Goal: Task Accomplishment & Management: Manage account settings

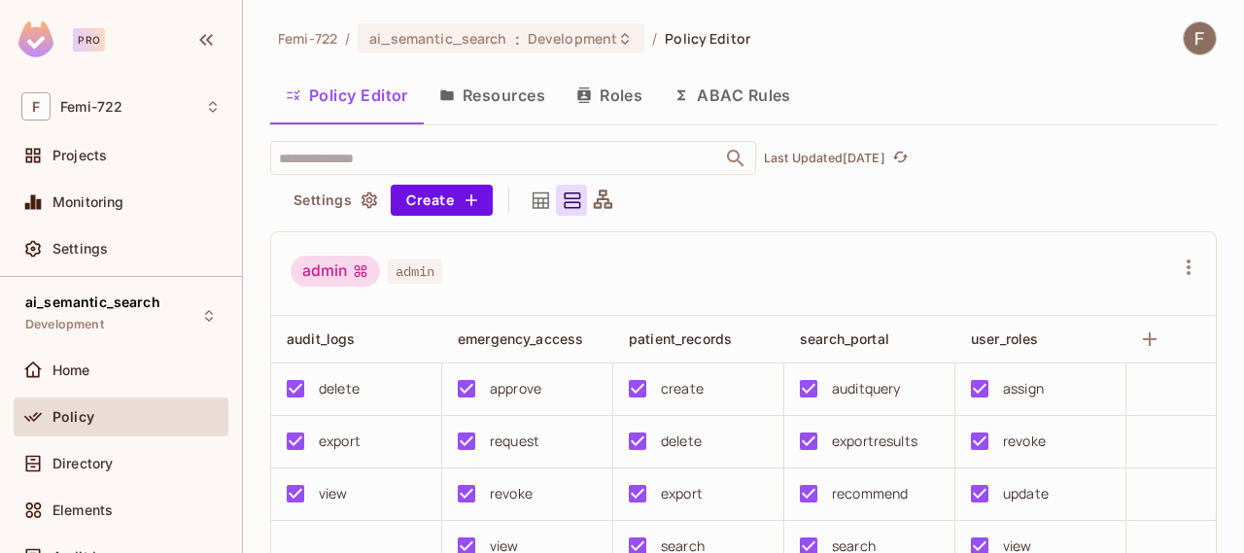
scroll to position [1133, 0]
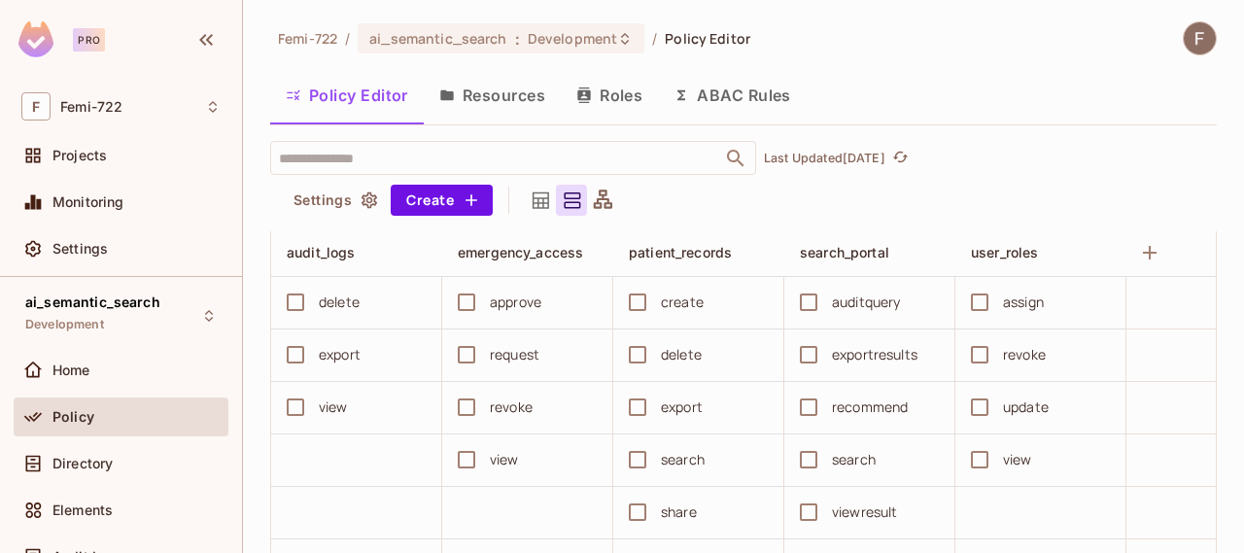
click at [987, 188] on div "​ Last Updated 1 day ago Settings Create" at bounding box center [743, 178] width 946 height 75
click at [72, 365] on span "Home" at bounding box center [71, 370] width 38 height 16
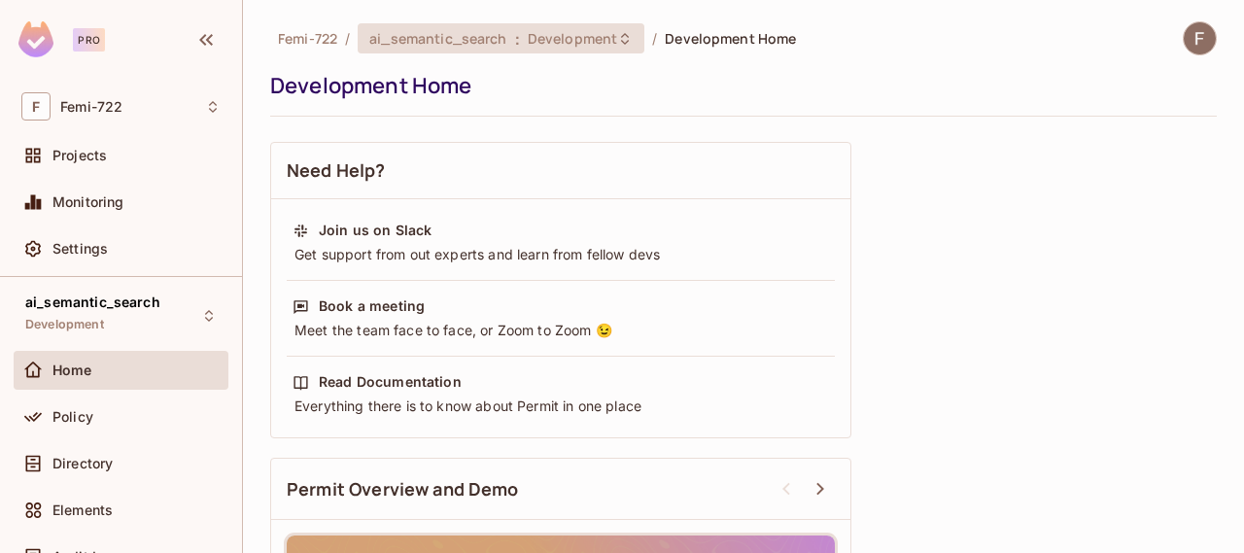
click at [617, 42] on icon at bounding box center [625, 39] width 16 height 16
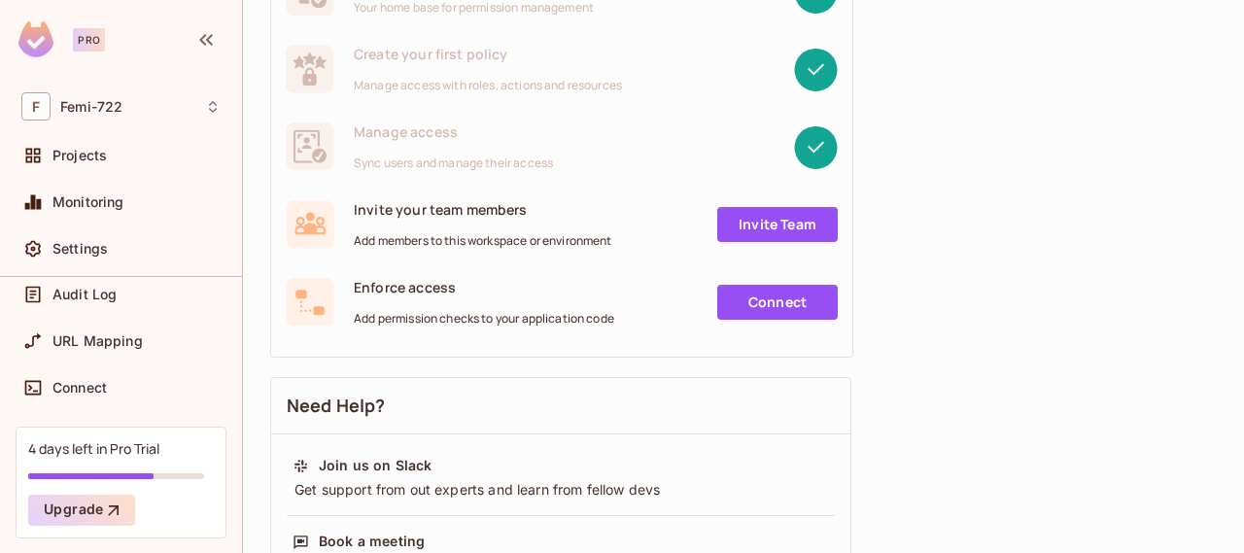
scroll to position [195, 0]
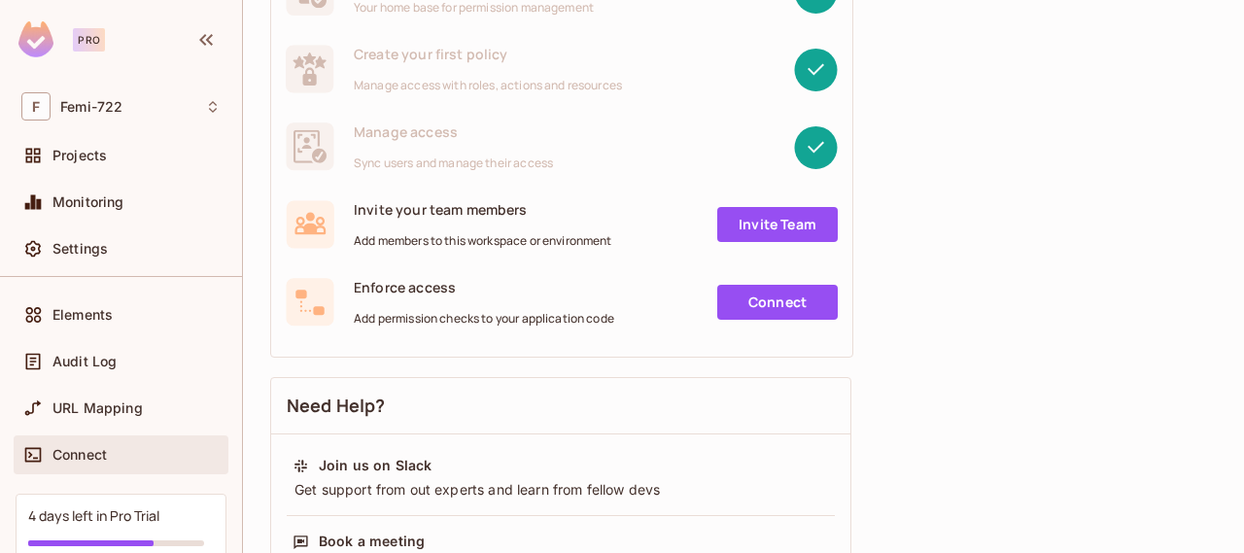
click at [59, 447] on span "Connect" at bounding box center [79, 455] width 54 height 16
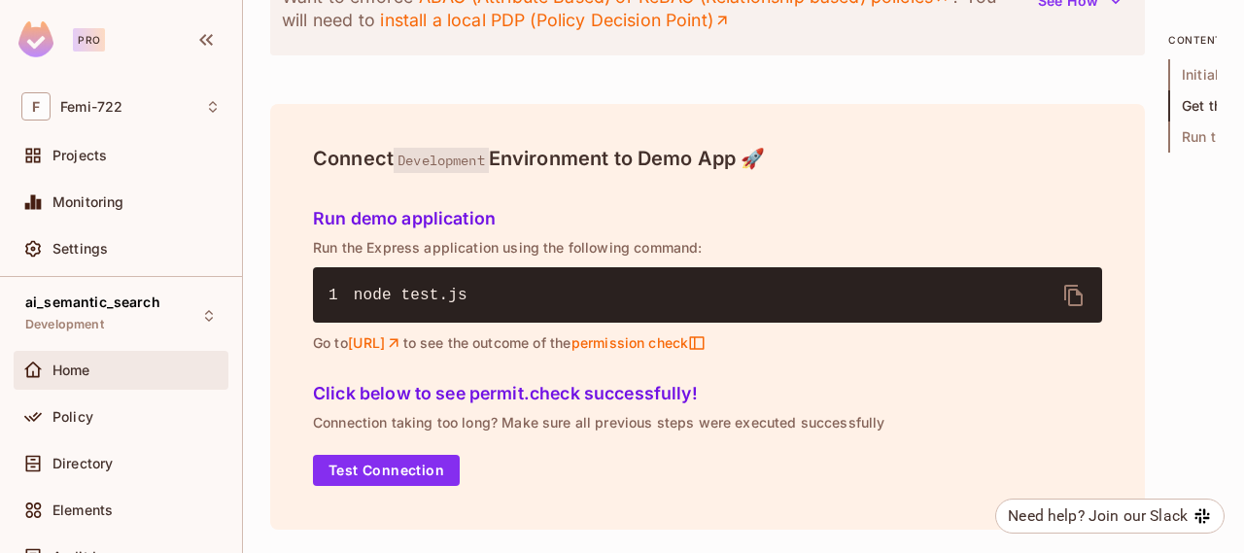
click at [67, 362] on span "Home" at bounding box center [71, 370] width 38 height 16
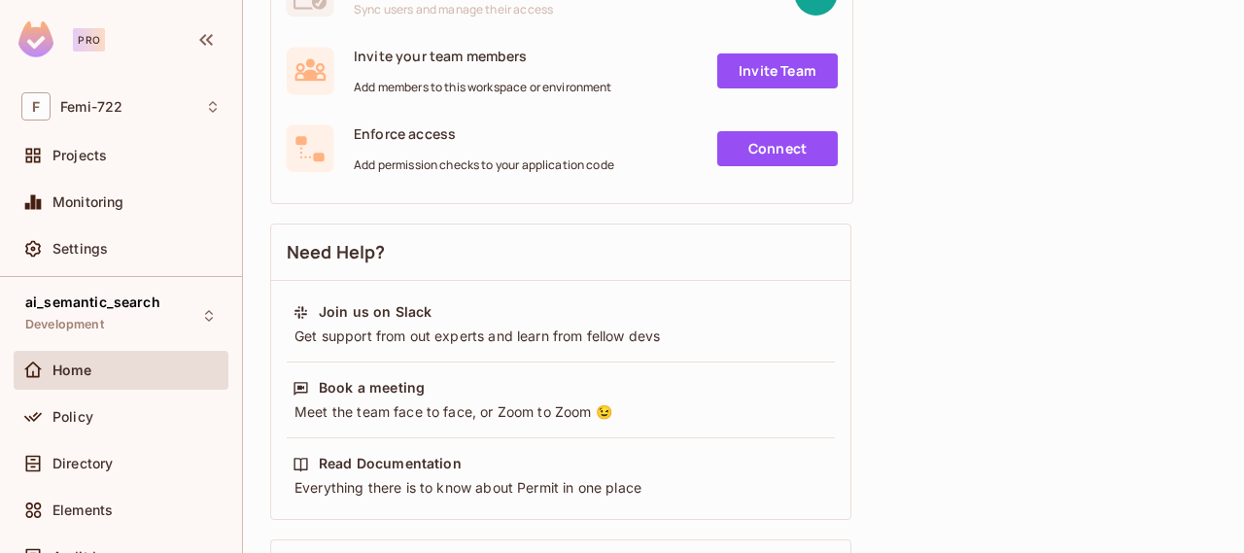
scroll to position [416, 0]
click at [774, 139] on link "Connect" at bounding box center [777, 148] width 120 height 35
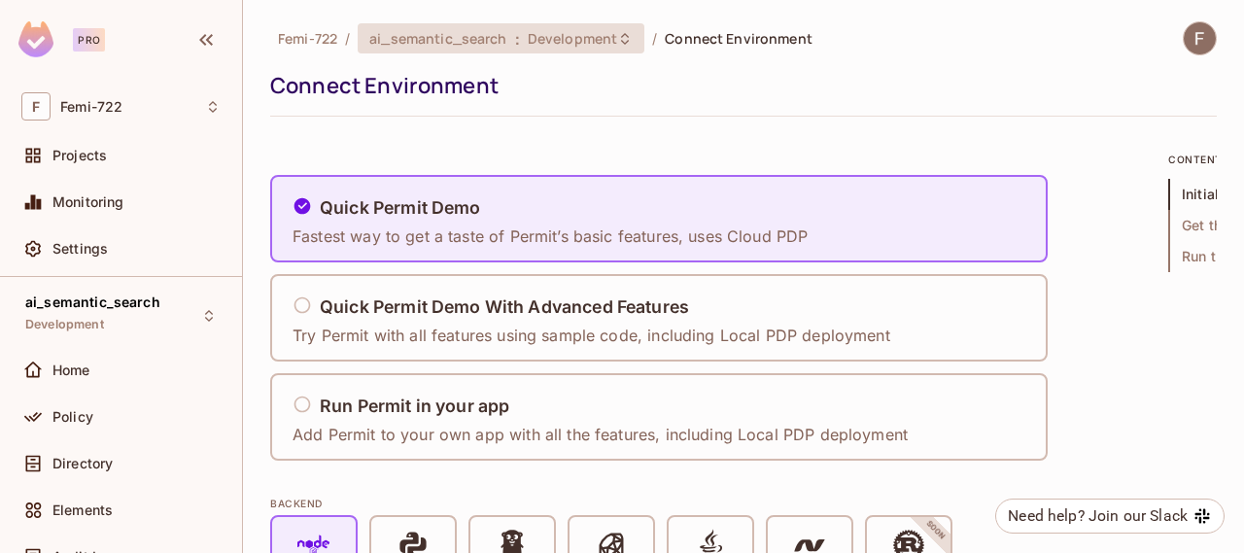
click at [571, 29] on span "Development" at bounding box center [572, 38] width 89 height 18
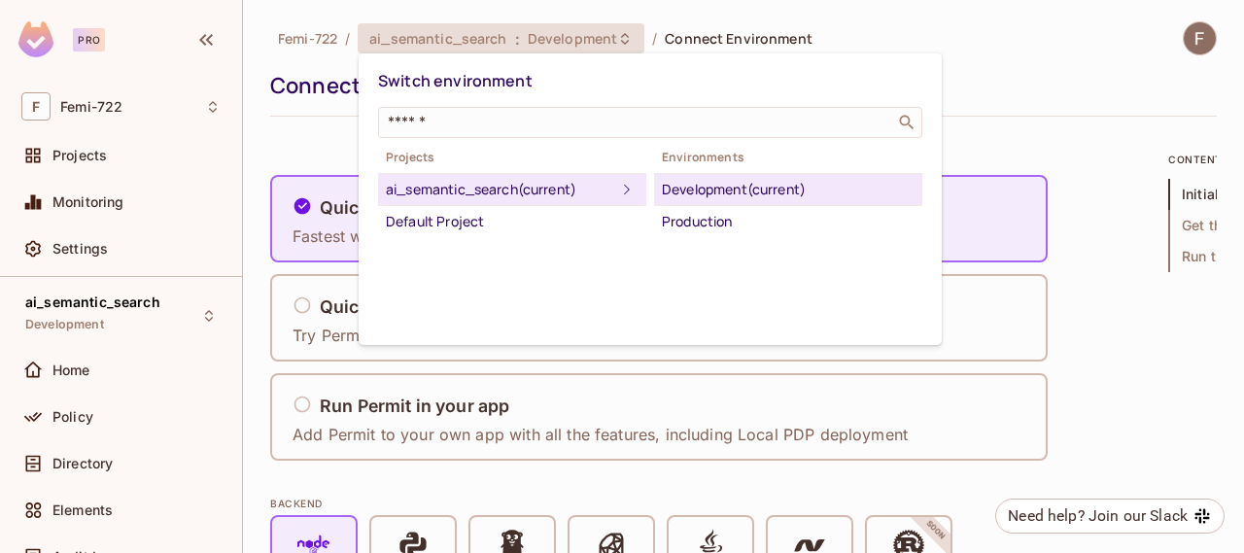
click at [714, 195] on div "Development (current)" at bounding box center [788, 189] width 253 height 23
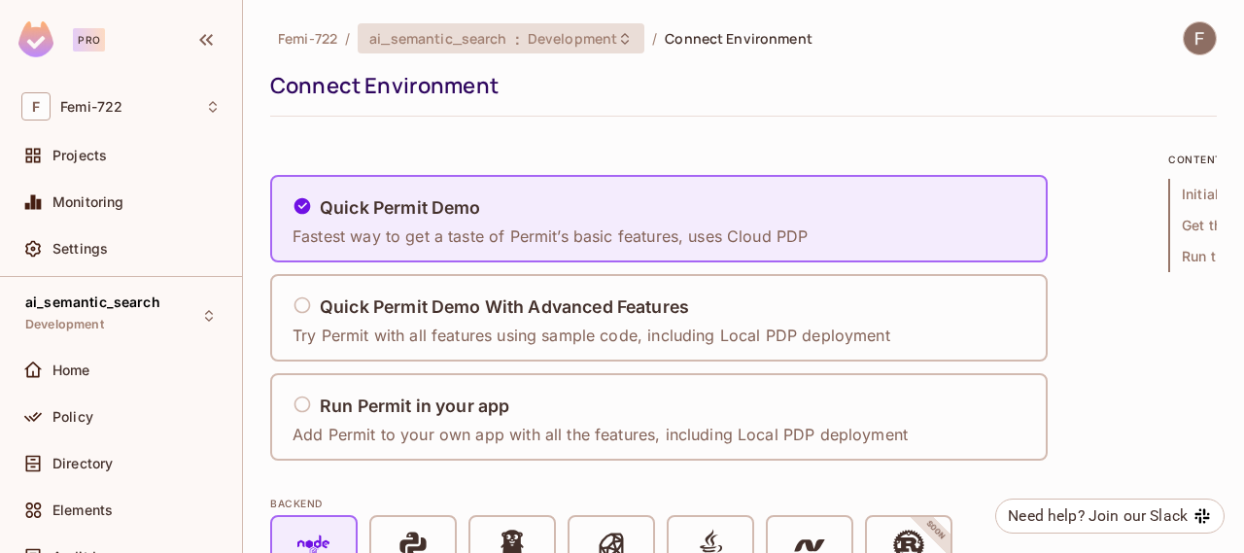
click at [499, 52] on div "ai_semantic_search : Development" at bounding box center [501, 38] width 287 height 30
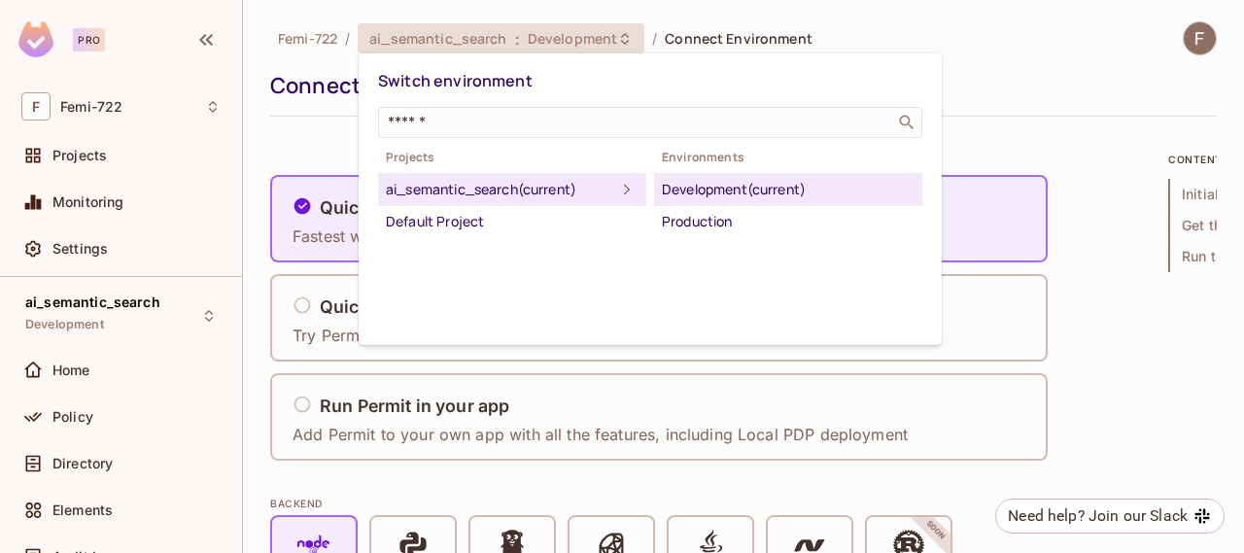
click at [297, 158] on div at bounding box center [622, 276] width 1244 height 553
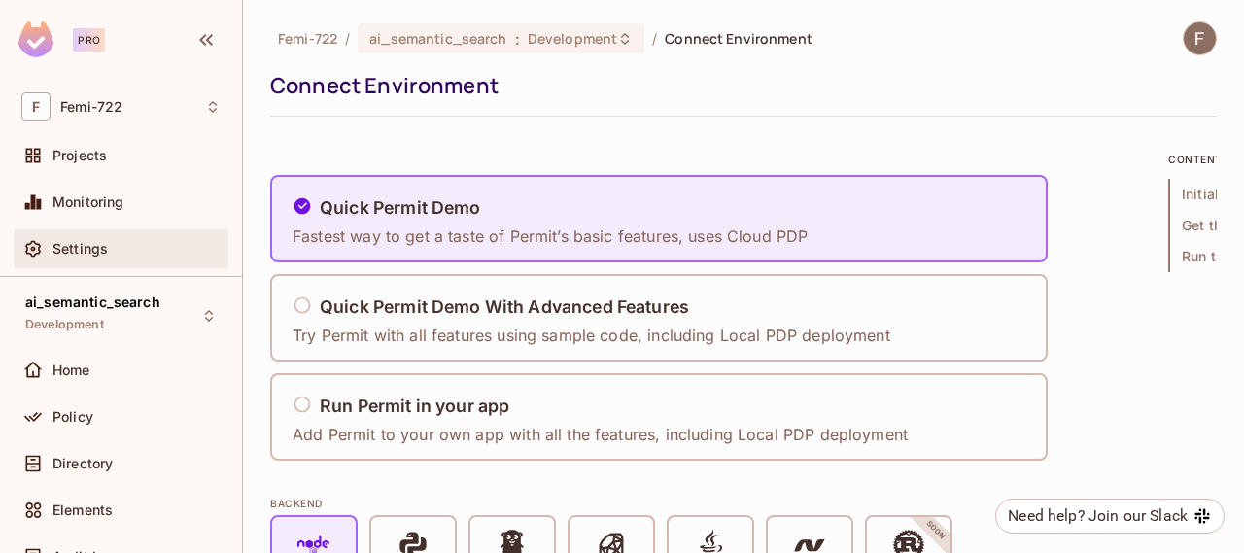
click at [47, 242] on div at bounding box center [36, 248] width 31 height 23
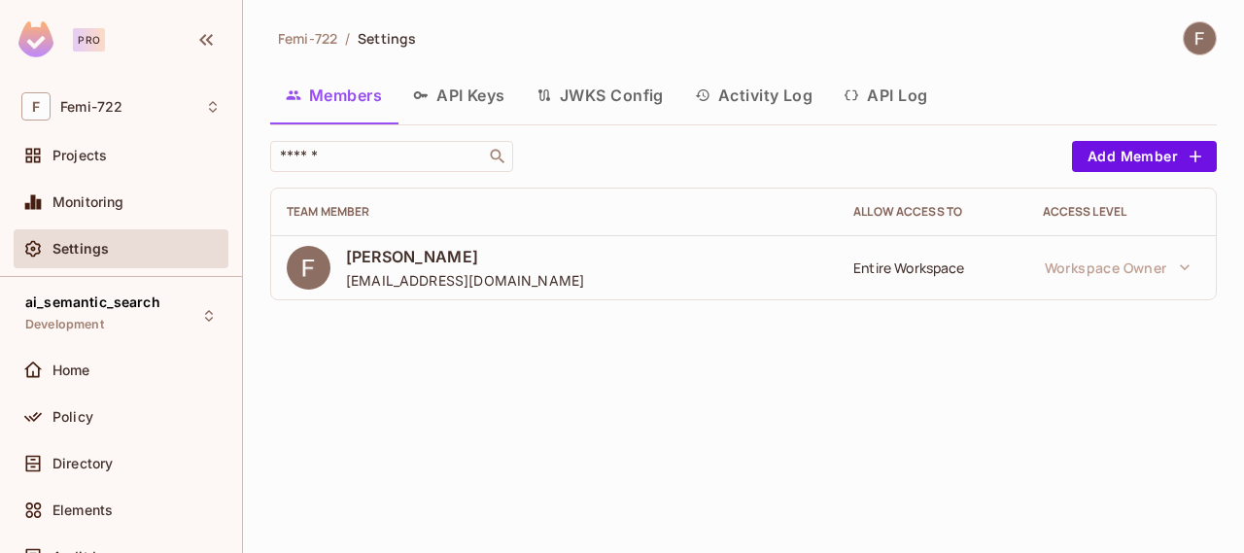
click at [472, 90] on button "API Keys" at bounding box center [458, 95] width 123 height 49
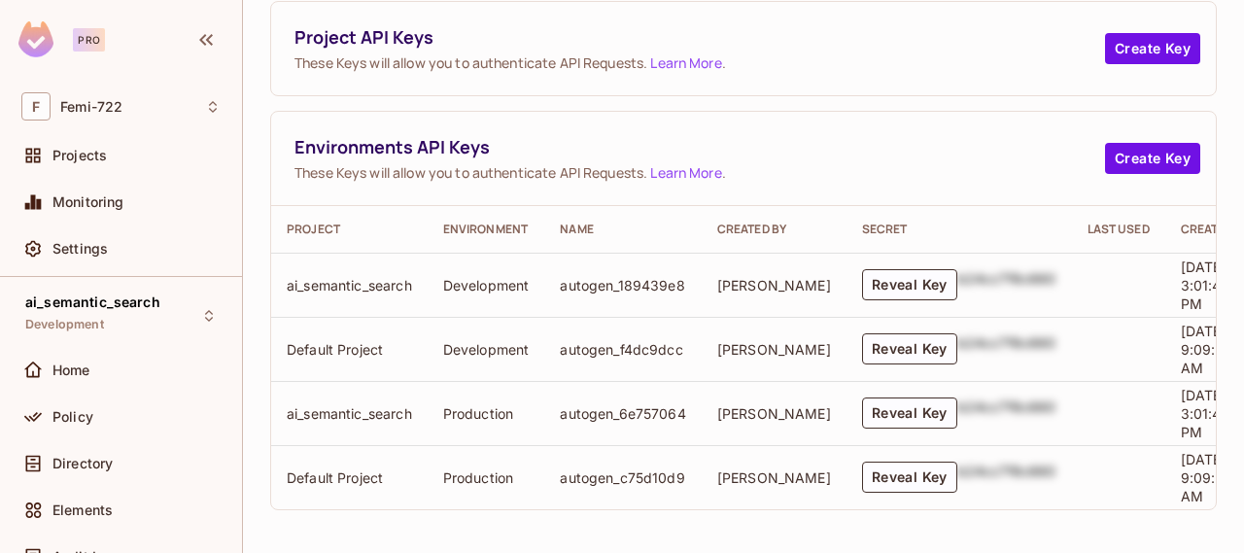
scroll to position [276, 0]
click at [877, 269] on button "Reveal Key" at bounding box center [909, 284] width 95 height 31
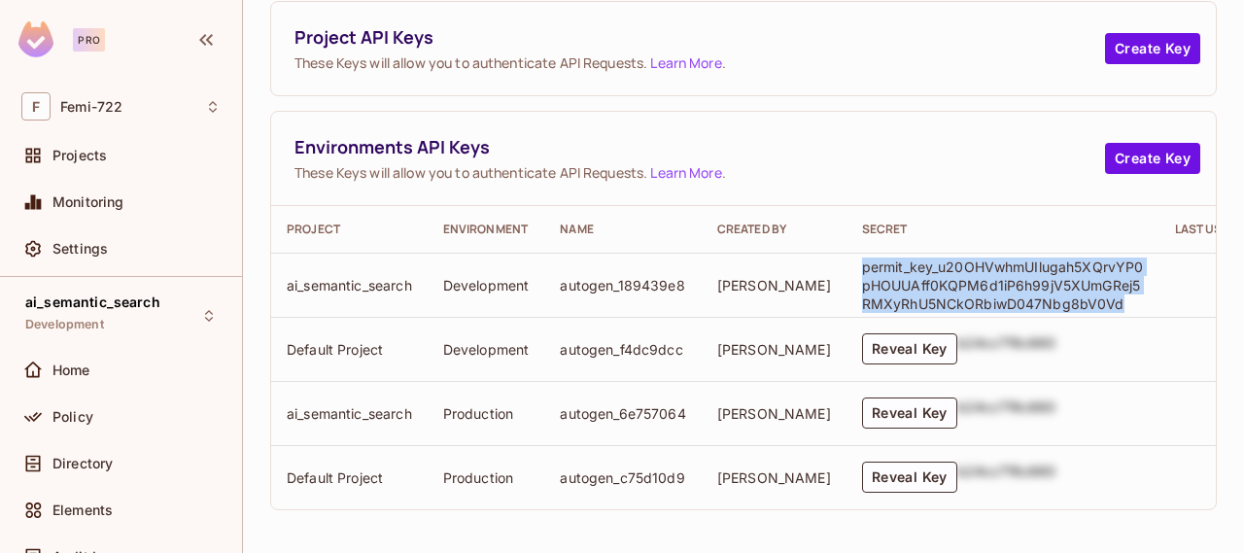
drag, startPoint x: 1080, startPoint y: 286, endPoint x: 822, endPoint y: 254, distance: 259.5
click at [862, 258] on p "permit_key_u20OHVwhmUIlugah5XQrvYP0pHOUUAff0KQPM6d1iP6h99jV5XUmGRej5RMXyRhU5NCk…" at bounding box center [1003, 285] width 282 height 55
copy p "permit_key_u20OHVwhmUIlugah5XQrvYP0pHOUUAff0KQPM6d1iP6h99jV5XUmGRej5RMXyRhU5NCk…"
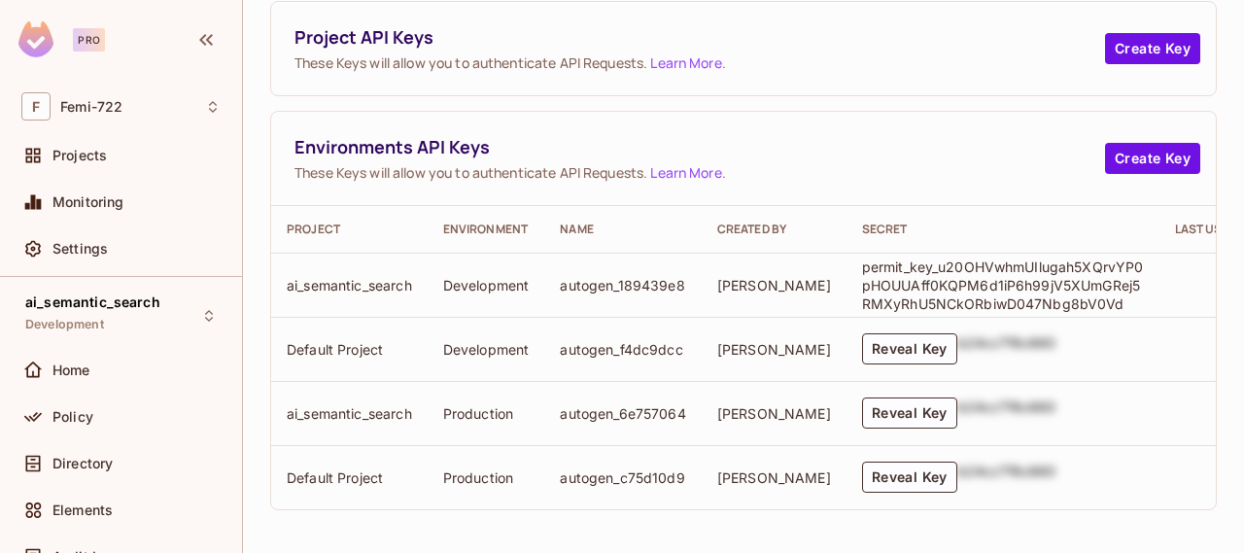
click at [808, 135] on span "Environments API Keys" at bounding box center [699, 147] width 810 height 24
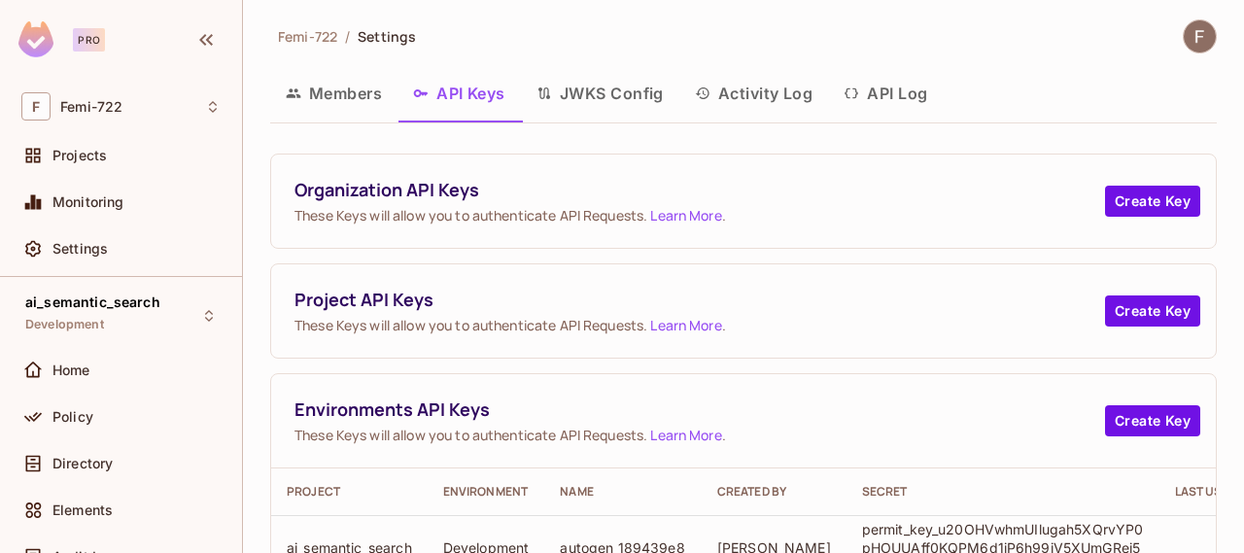
scroll to position [0, 0]
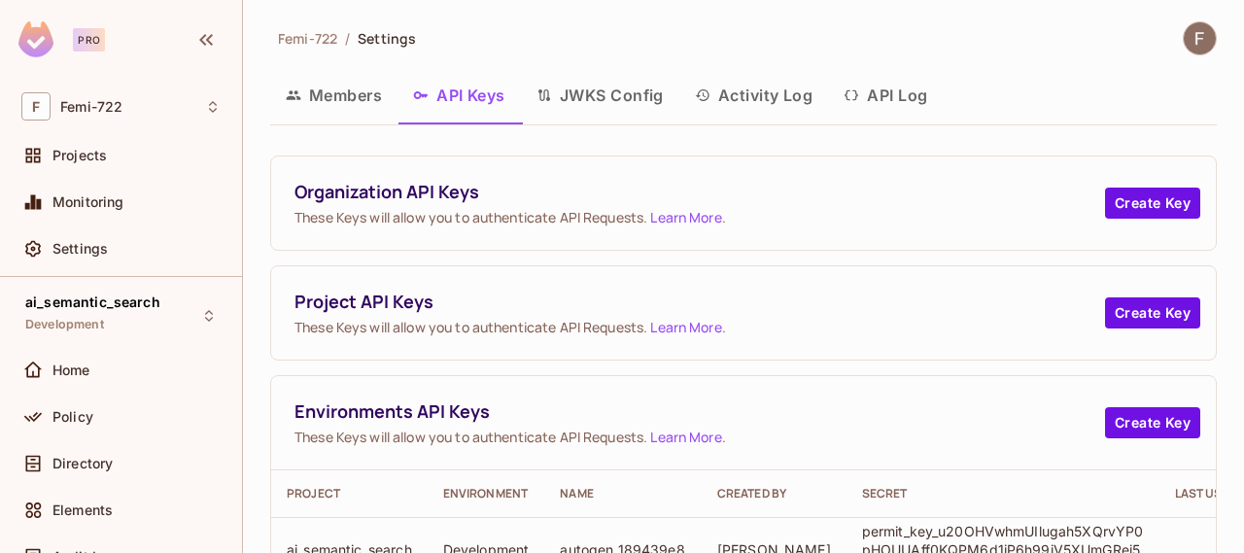
click at [619, 98] on button "JWKS Config" at bounding box center [600, 95] width 158 height 49
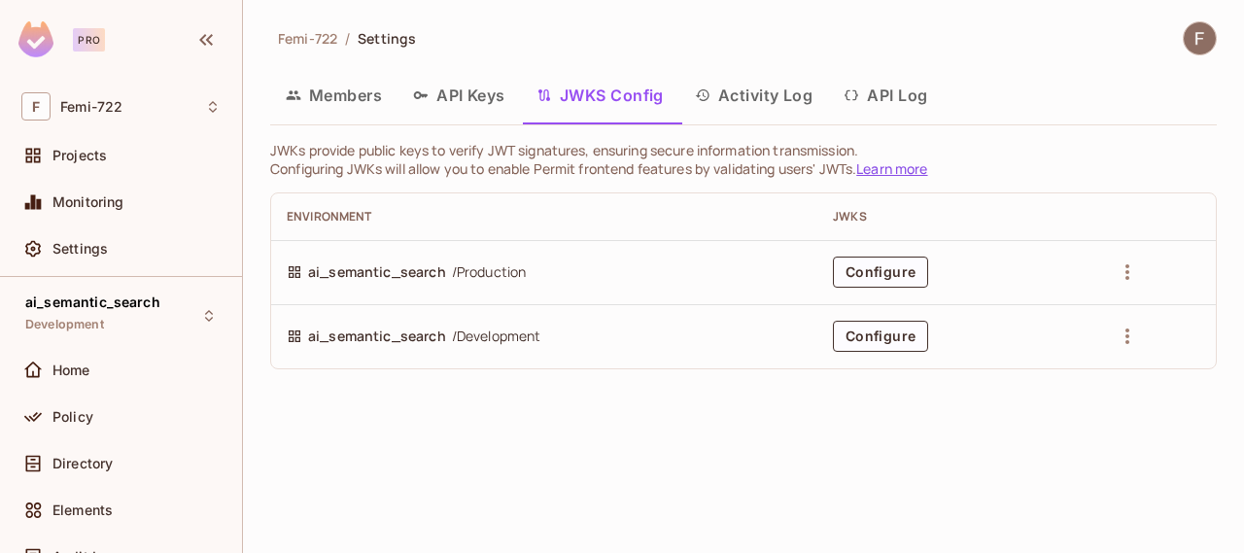
click at [735, 90] on button "Activity Log" at bounding box center [754, 95] width 150 height 49
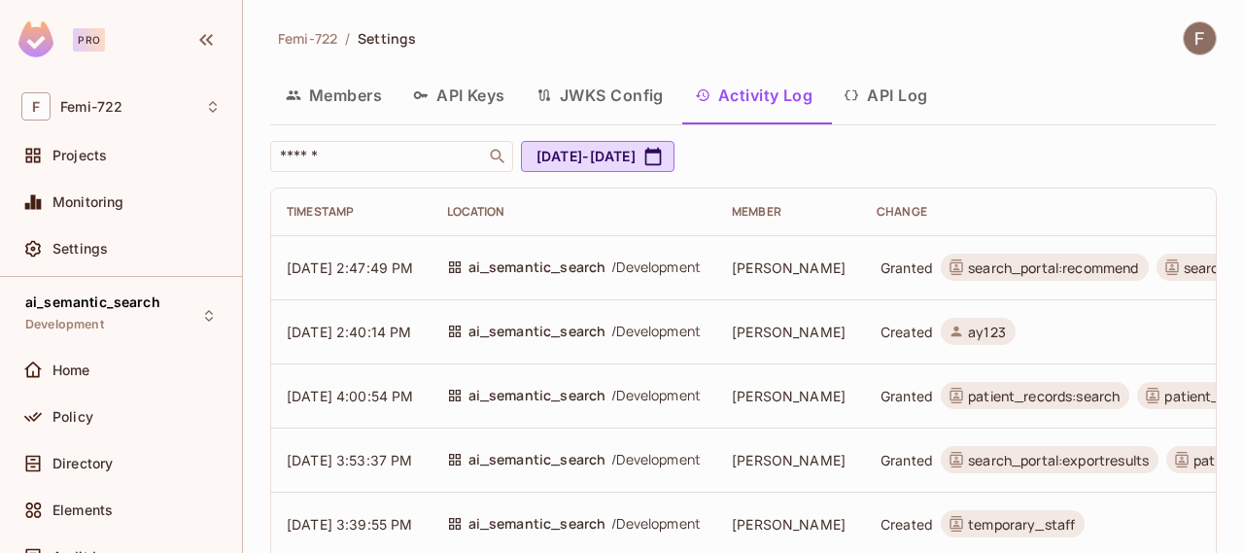
click at [595, 92] on button "JWKS Config" at bounding box center [600, 95] width 158 height 49
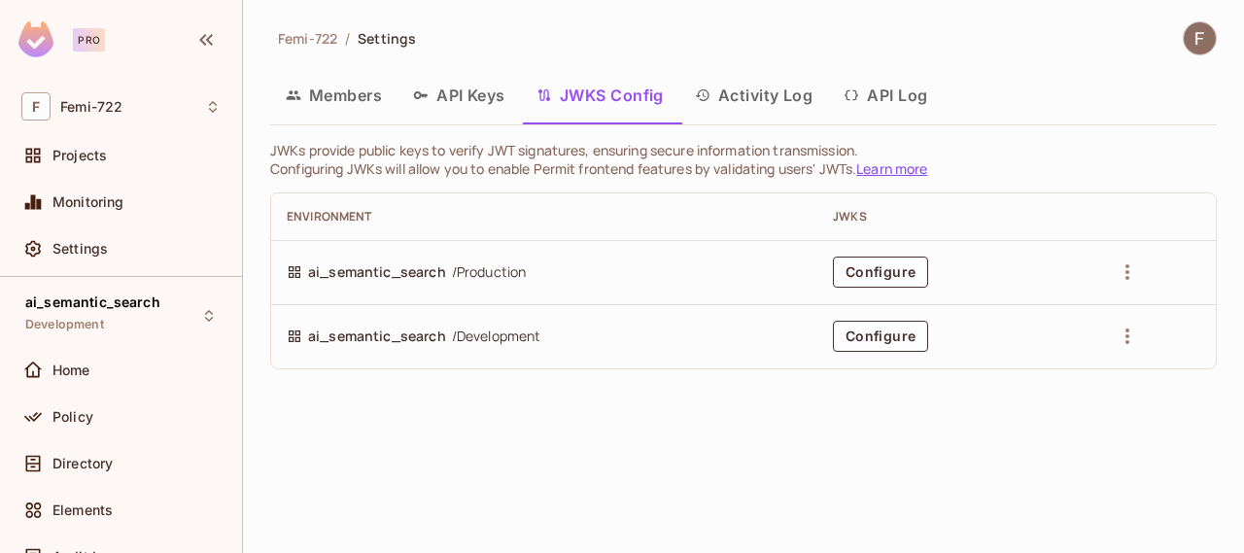
click at [363, 96] on button "Members" at bounding box center [333, 95] width 127 height 49
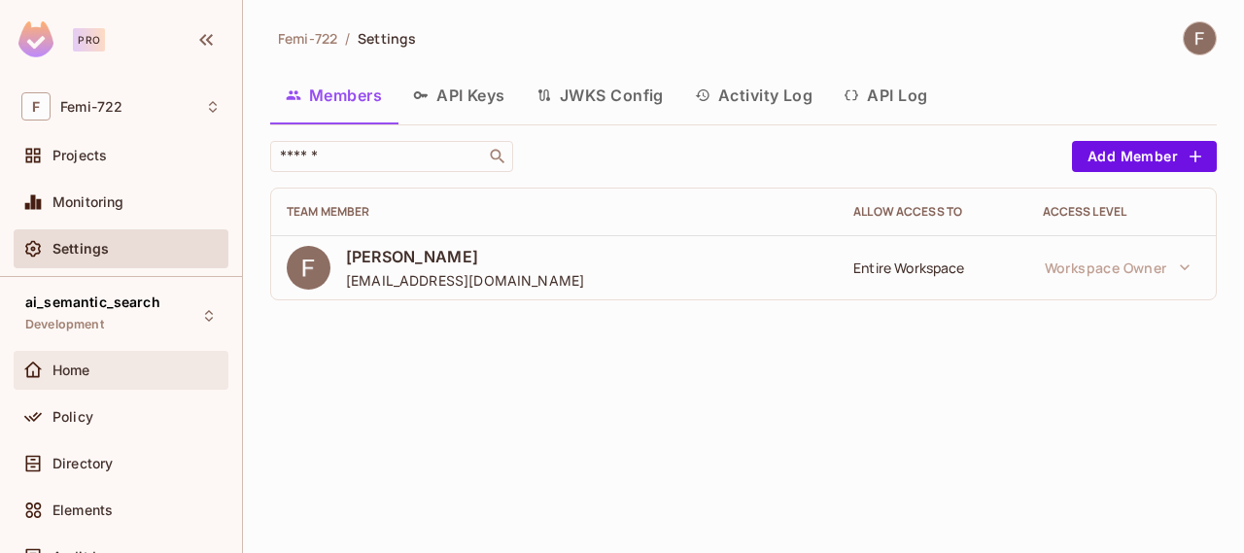
click at [73, 359] on div "Home" at bounding box center [120, 370] width 199 height 23
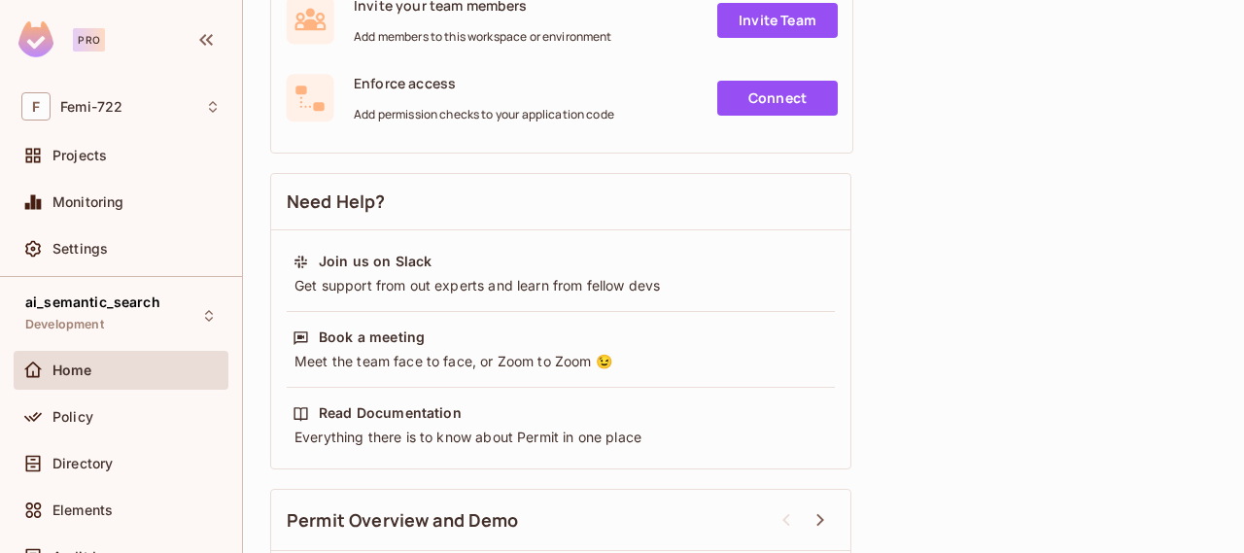
scroll to position [464, 0]
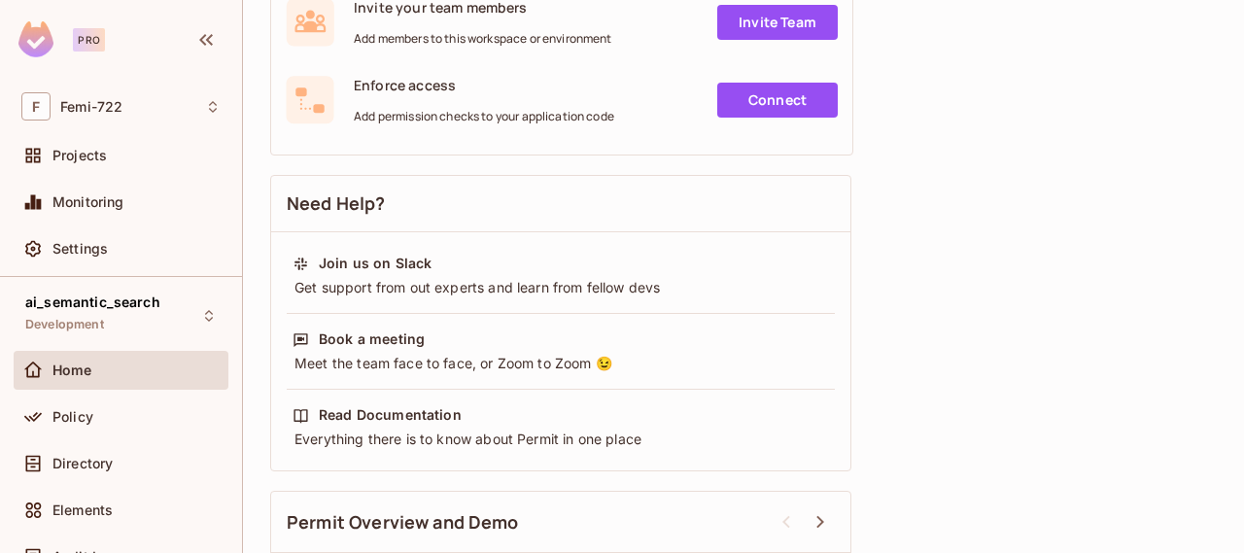
click at [789, 96] on link "Connect" at bounding box center [777, 100] width 120 height 35
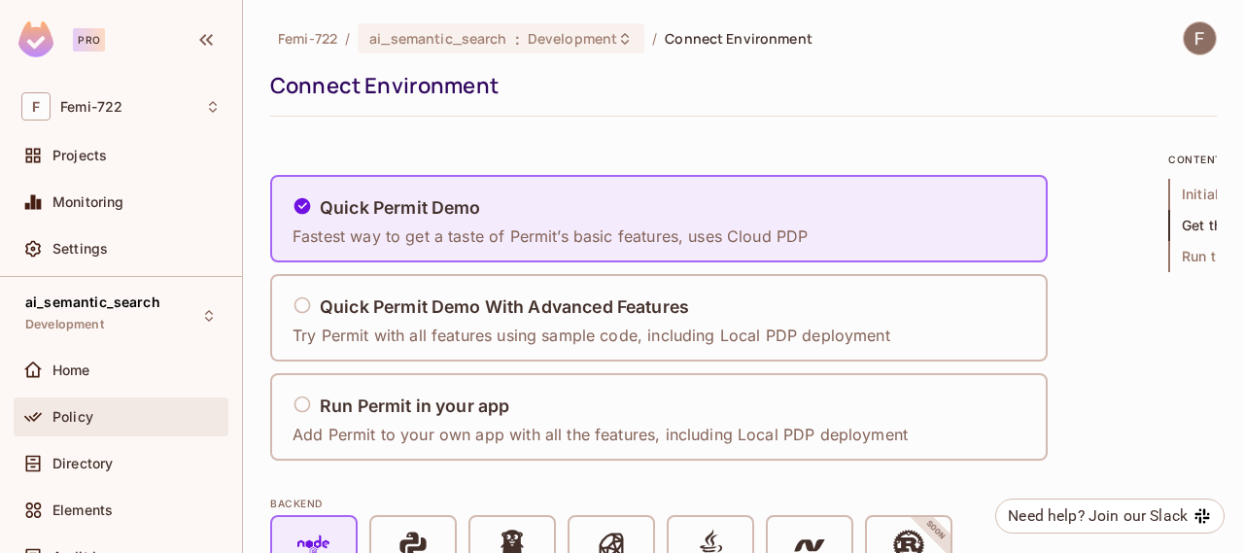
click at [104, 417] on div "Policy" at bounding box center [136, 417] width 168 height 16
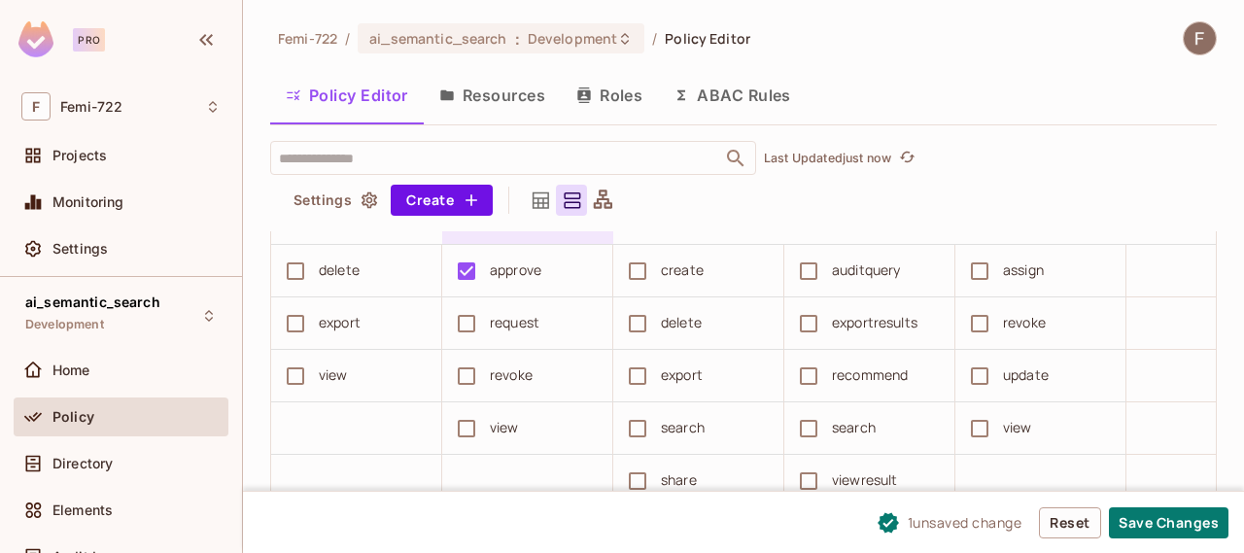
scroll to position [1658, 0]
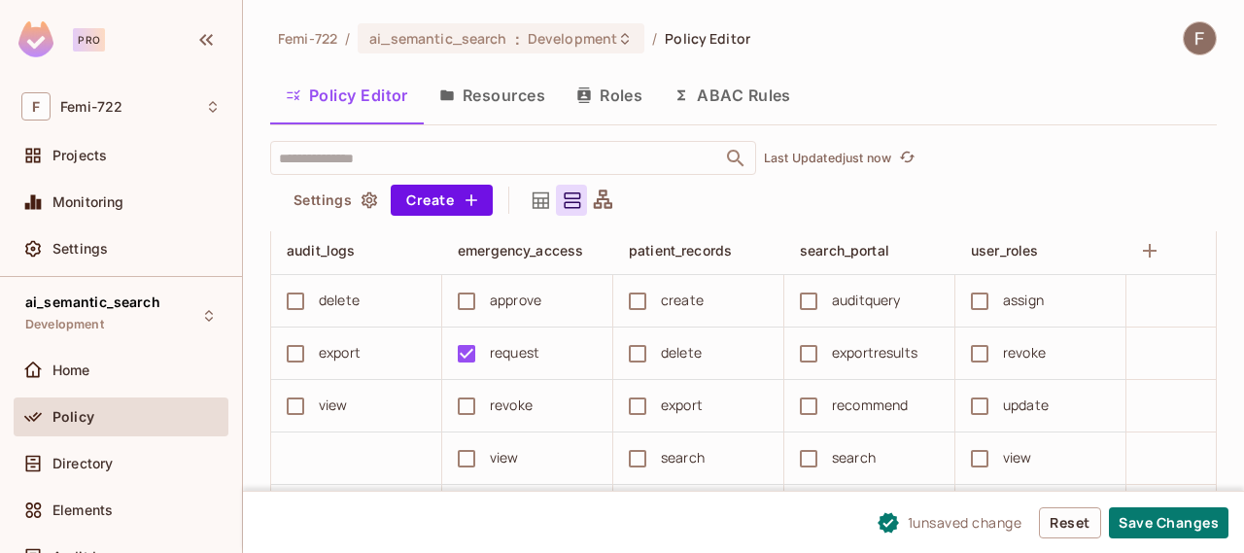
click at [315, 427] on div "view" at bounding box center [350, 406] width 151 height 41
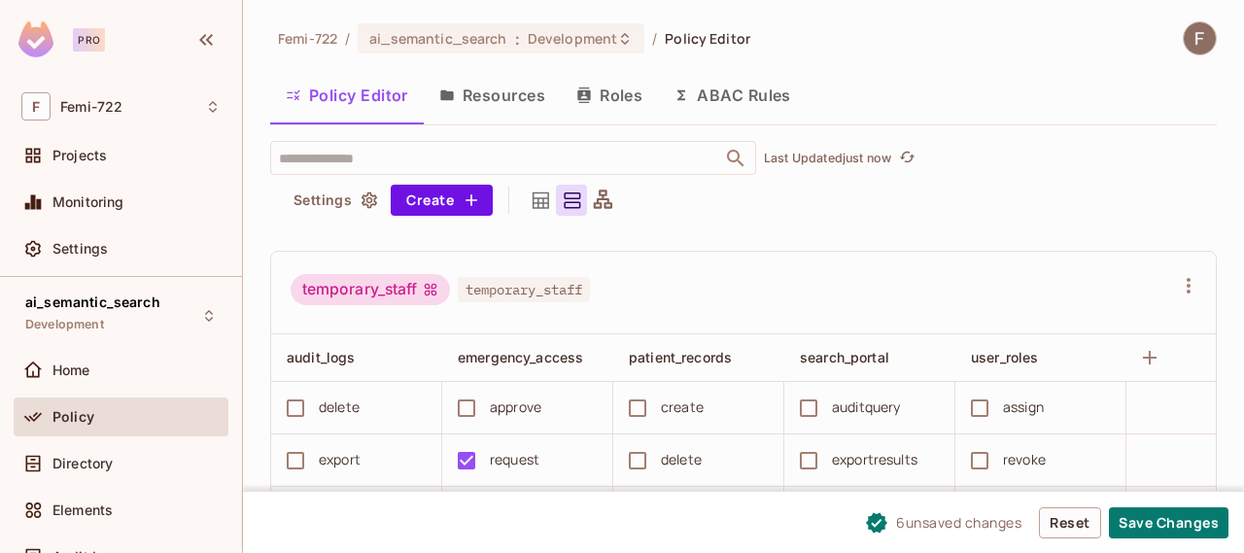
scroll to position [1544, 0]
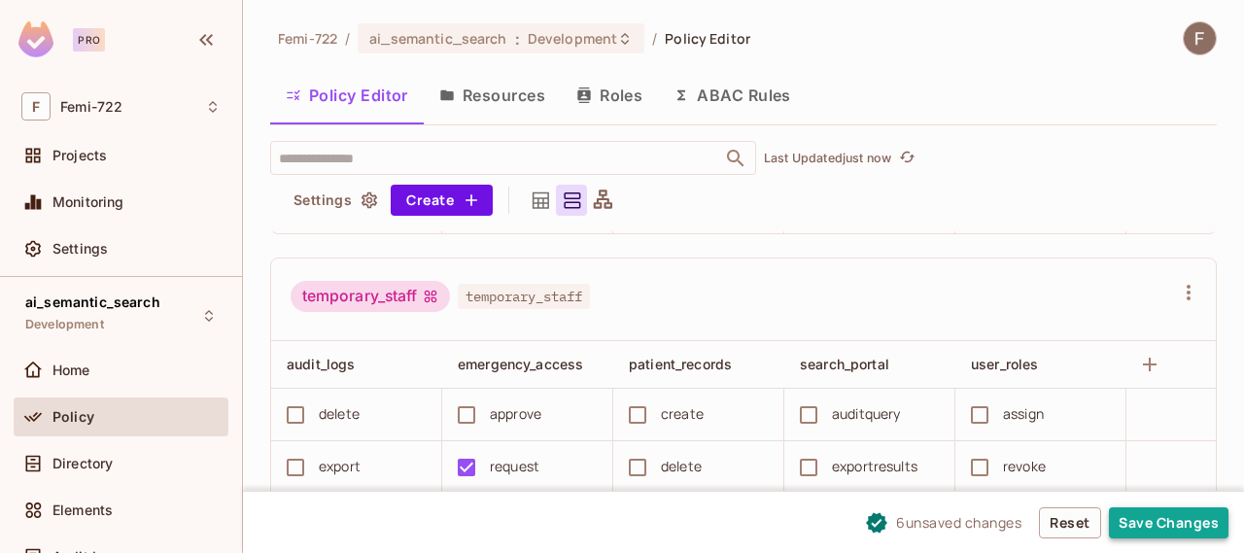
click at [1140, 533] on button "Save Changes" at bounding box center [1169, 522] width 120 height 31
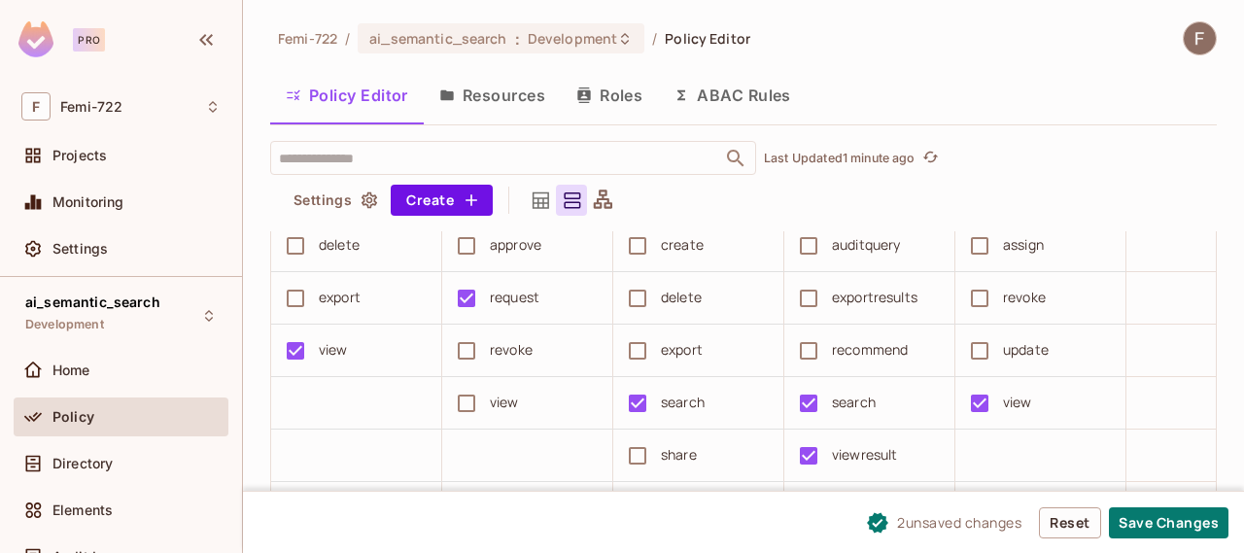
scroll to position [1718, 0]
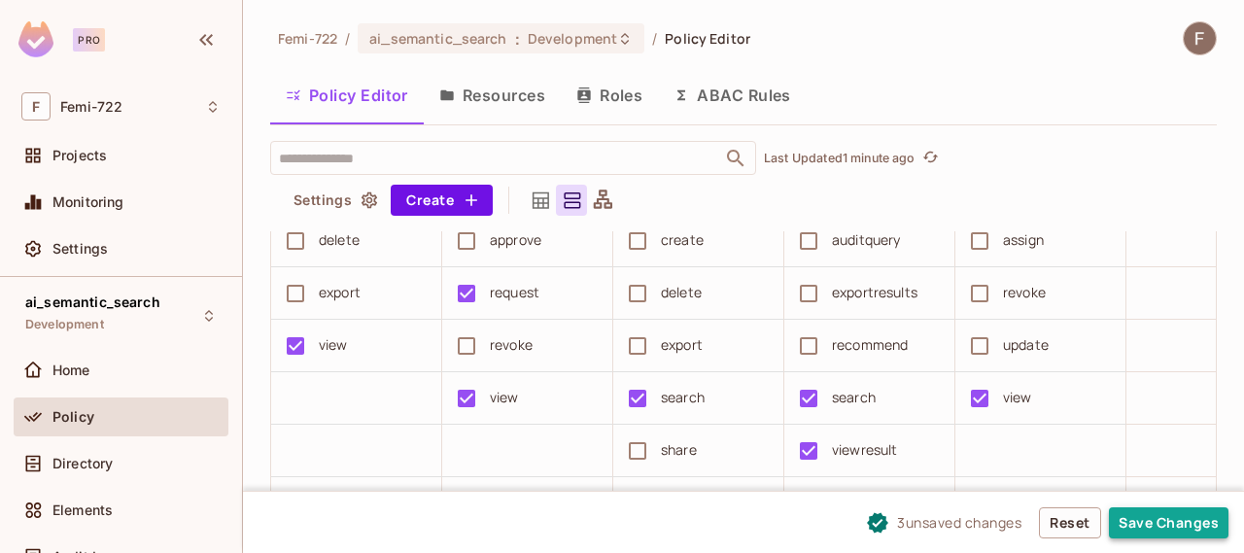
click at [1151, 507] on button "Save Changes" at bounding box center [1169, 522] width 120 height 31
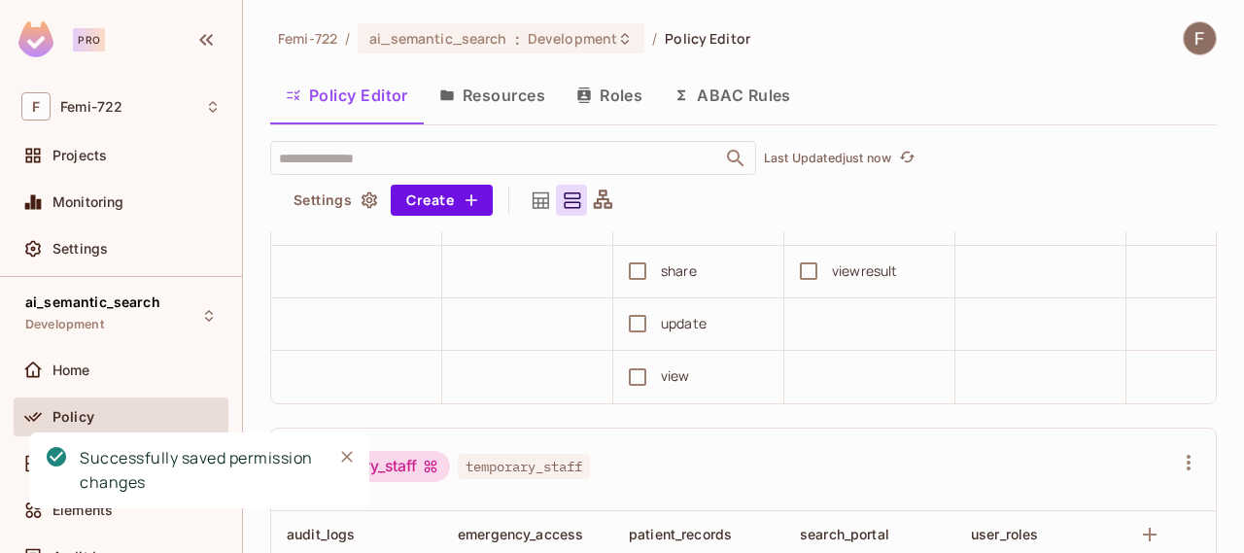
scroll to position [1188, 0]
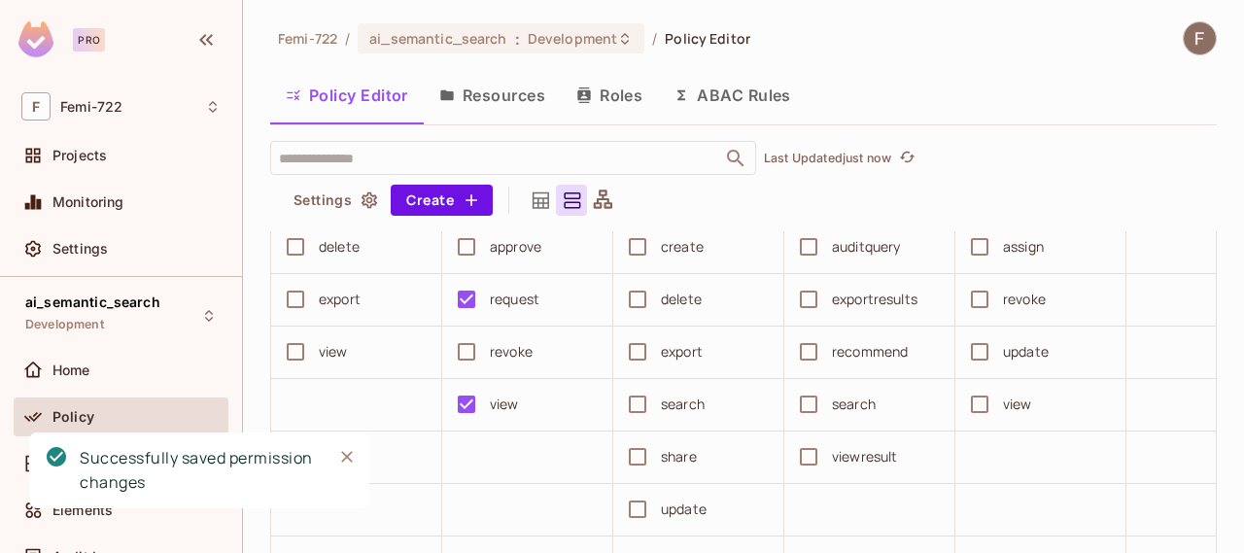
click at [326, 362] on div "view" at bounding box center [333, 351] width 29 height 21
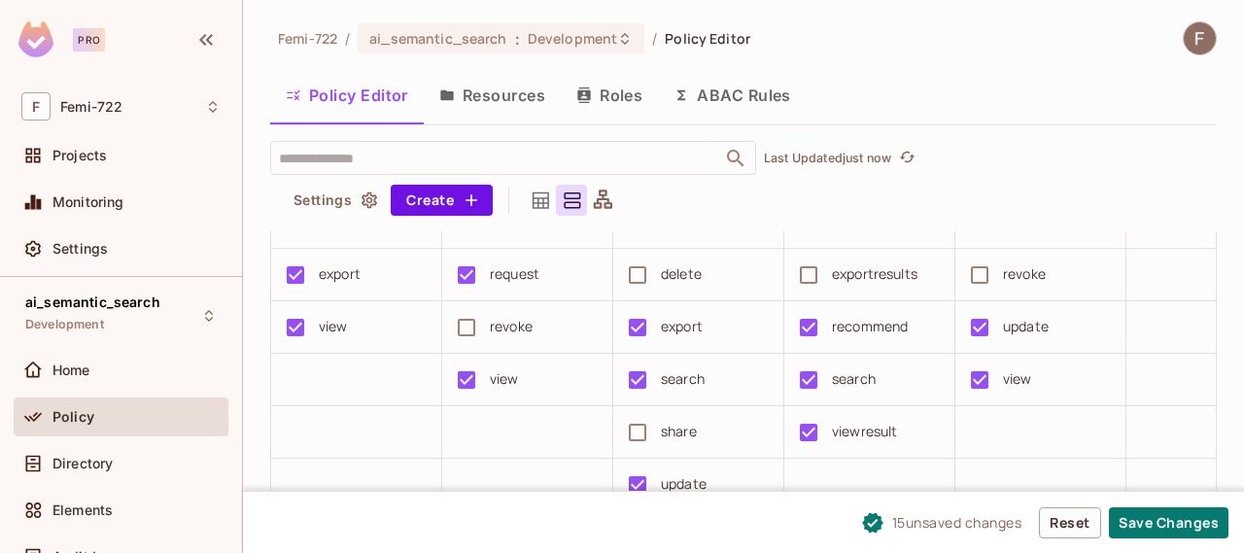
scroll to position [682, 0]
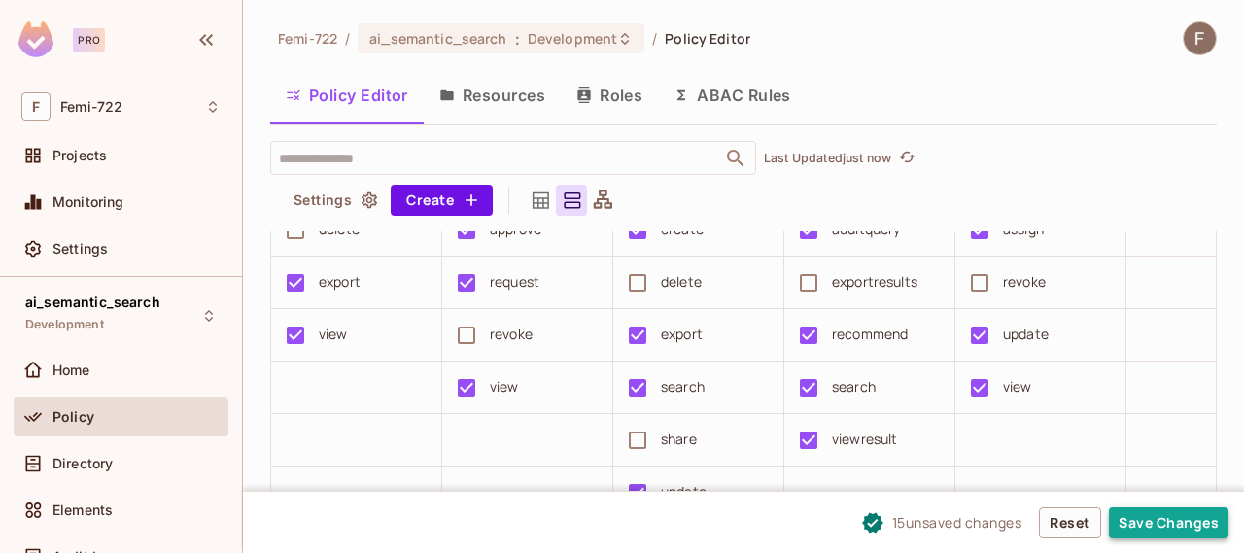
click at [1199, 520] on button "Save Changes" at bounding box center [1169, 522] width 120 height 31
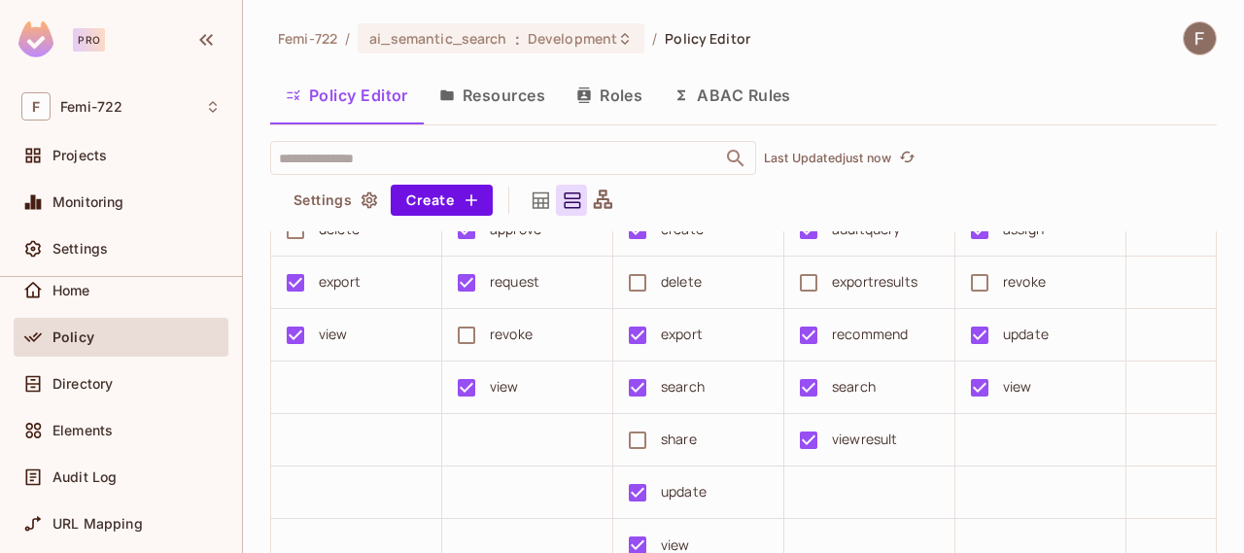
scroll to position [66, 0]
